Goal: Navigation & Orientation: Find specific page/section

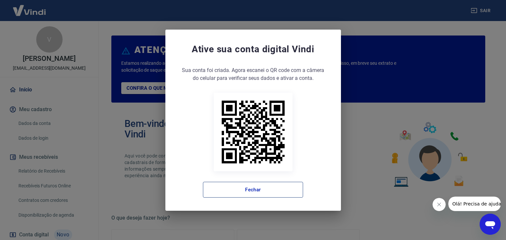
click at [252, 191] on button "Fechar" at bounding box center [253, 190] width 100 height 16
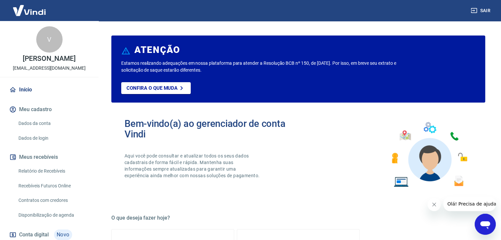
click at [34, 95] on link "Início" at bounding box center [49, 90] width 83 height 14
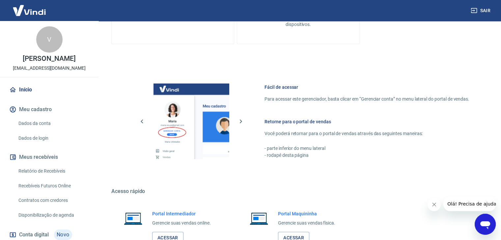
scroll to position [348, 0]
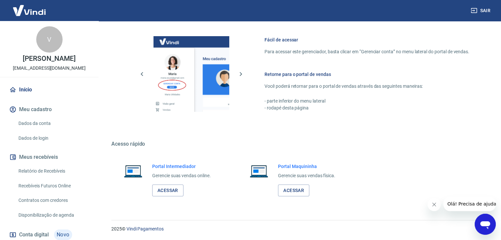
click at [185, 168] on h6 "Portal Intermediador" at bounding box center [181, 166] width 59 height 7
click at [168, 190] on link "Acessar" at bounding box center [167, 191] width 31 height 12
